Goal: Find specific page/section: Find specific page/section

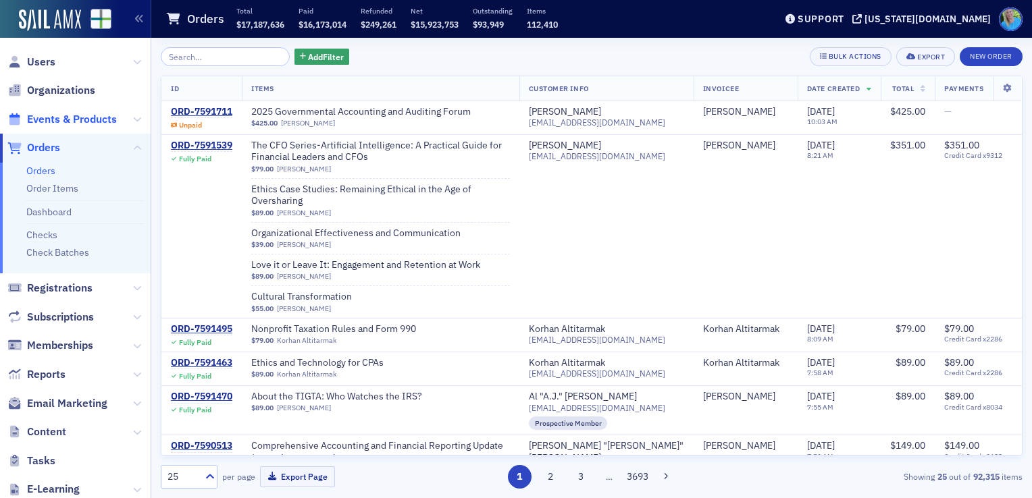
click at [47, 122] on span "Events & Products" at bounding box center [72, 119] width 90 height 15
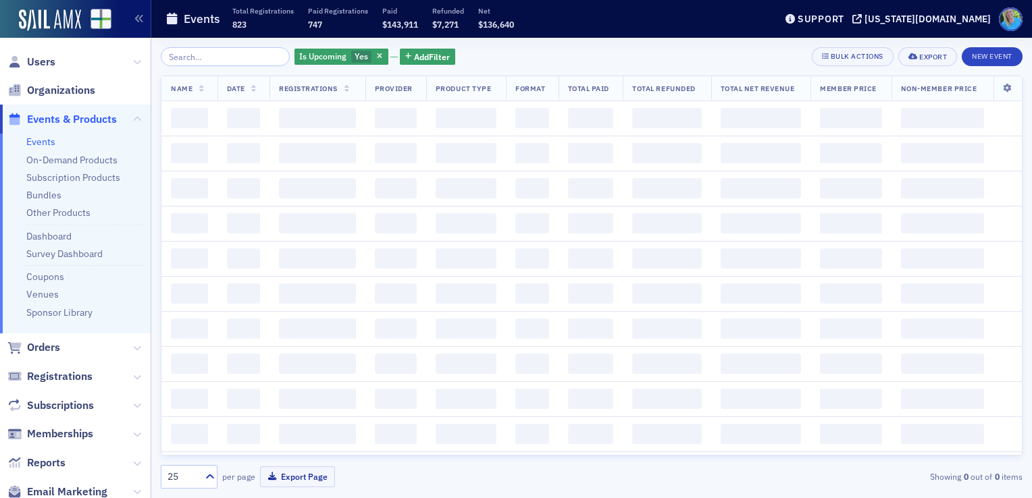
click at [238, 55] on input "search" at bounding box center [225, 56] width 129 height 19
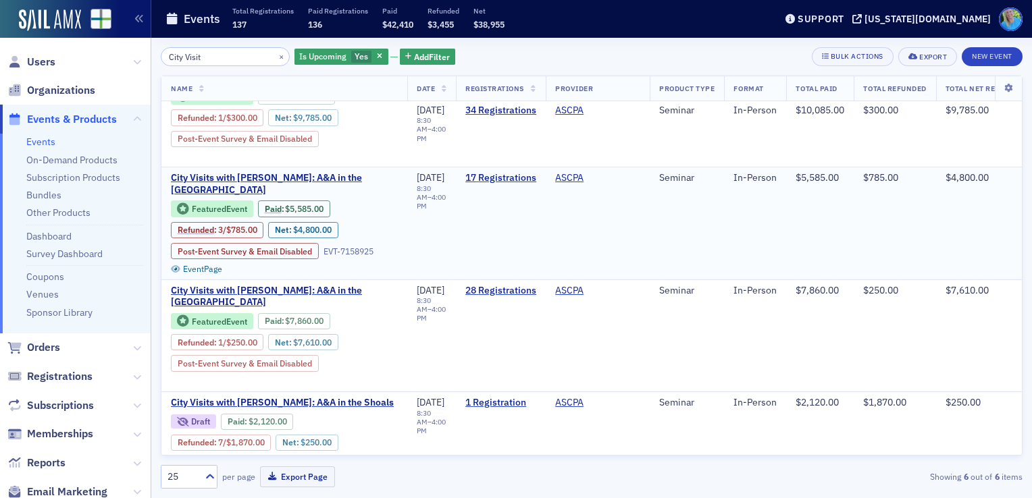
scroll to position [68, 0]
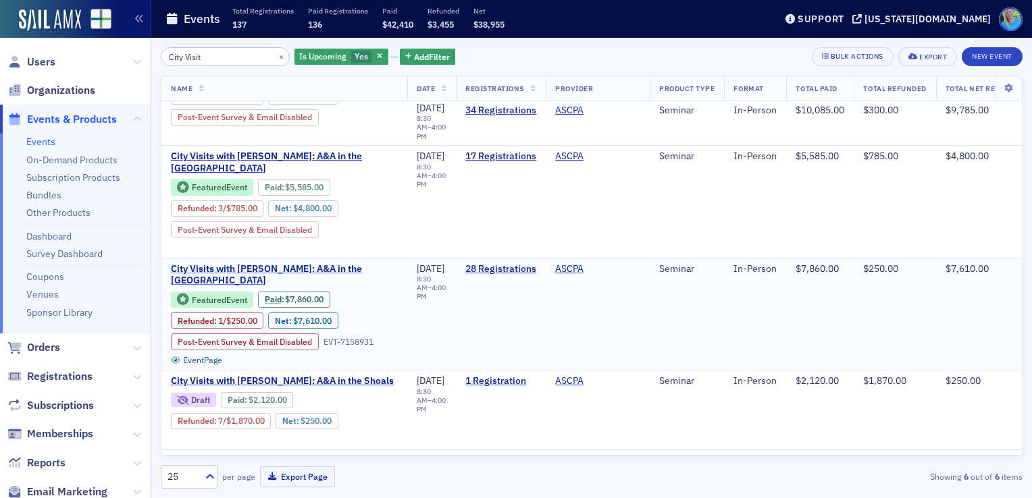
type input "City Visit"
click at [375, 263] on span "City Visits with [PERSON_NAME]: A&A in the [GEOGRAPHIC_DATA]" at bounding box center [284, 275] width 227 height 24
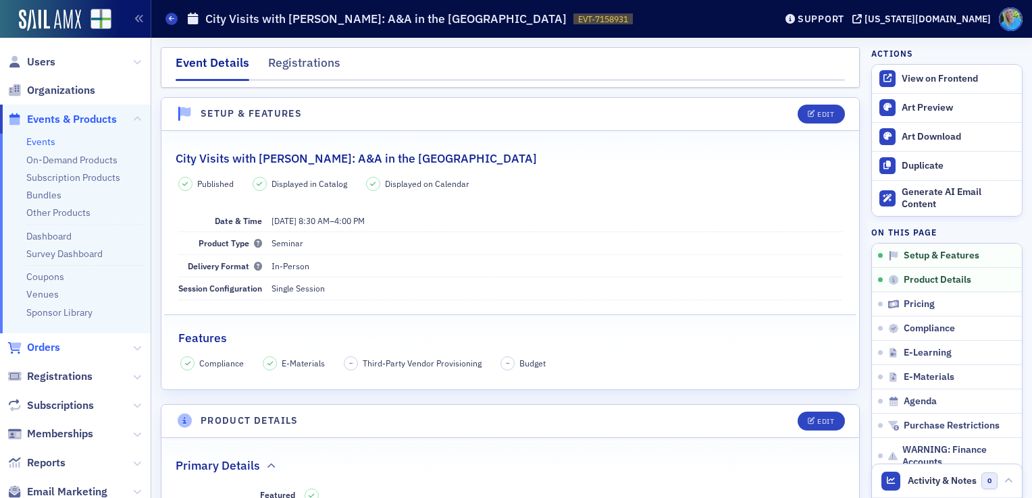
click at [54, 352] on span "Orders" at bounding box center [43, 347] width 33 height 15
